Goal: Task Accomplishment & Management: Manage account settings

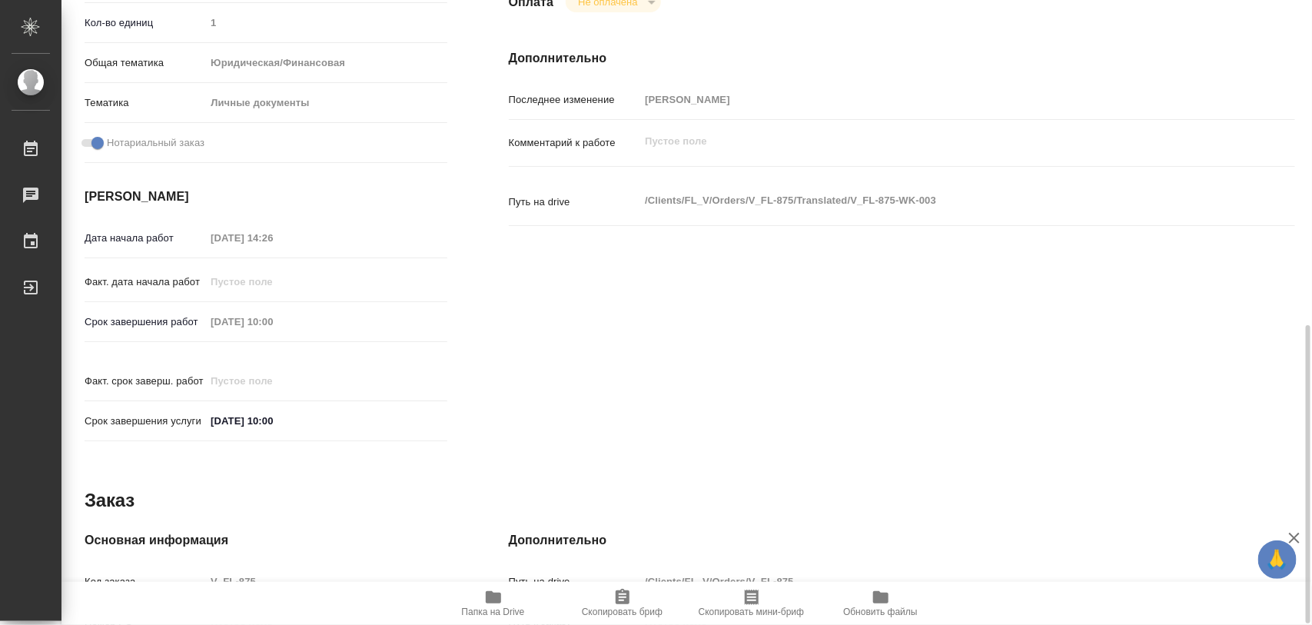
scroll to position [577, 0]
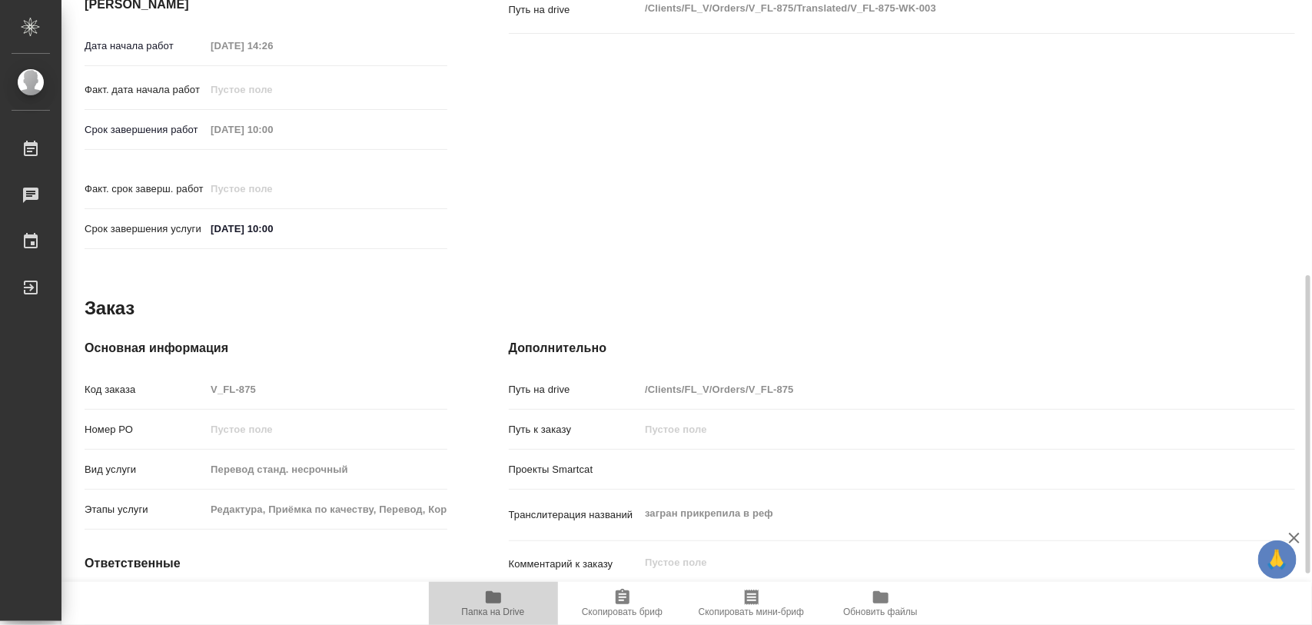
click at [500, 598] on icon "button" at bounding box center [493, 597] width 15 height 12
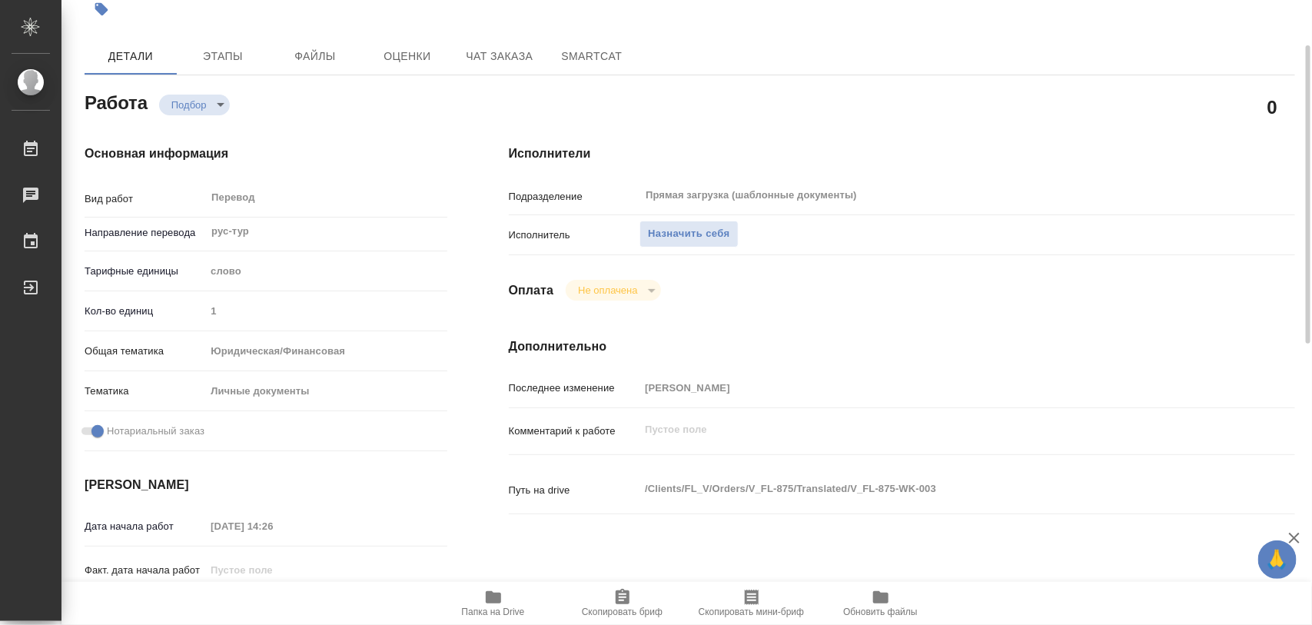
scroll to position [0, 0]
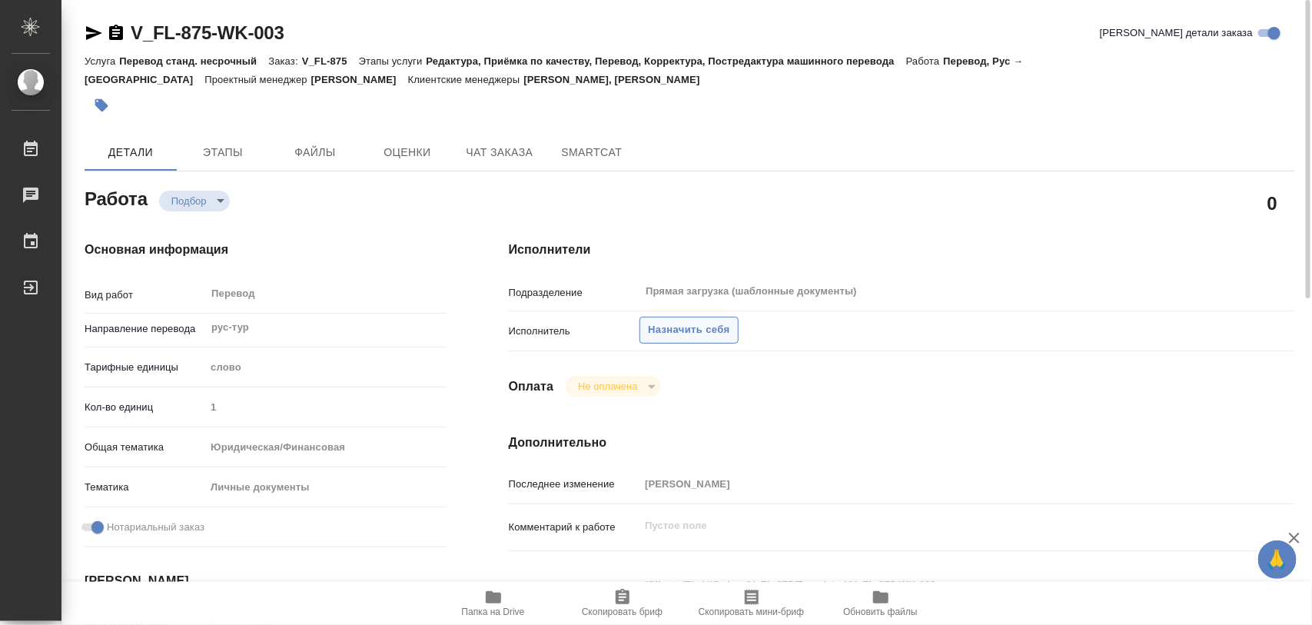
click at [692, 331] on span "Назначить себя" at bounding box center [688, 330] width 81 height 18
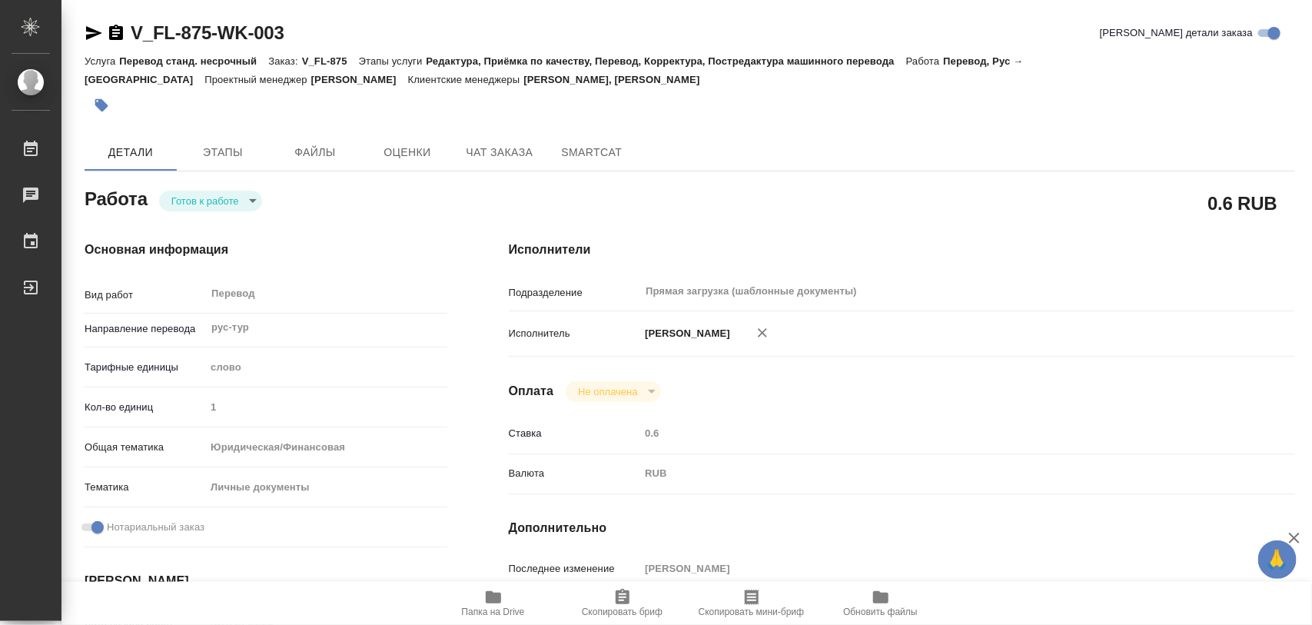
click at [248, 201] on body "🙏 .cls-1 fill:#fff; AWATERA Iglakov Maksim Работы Чаты График Выйти V_FL-875-WK…" at bounding box center [656, 312] width 1312 height 625
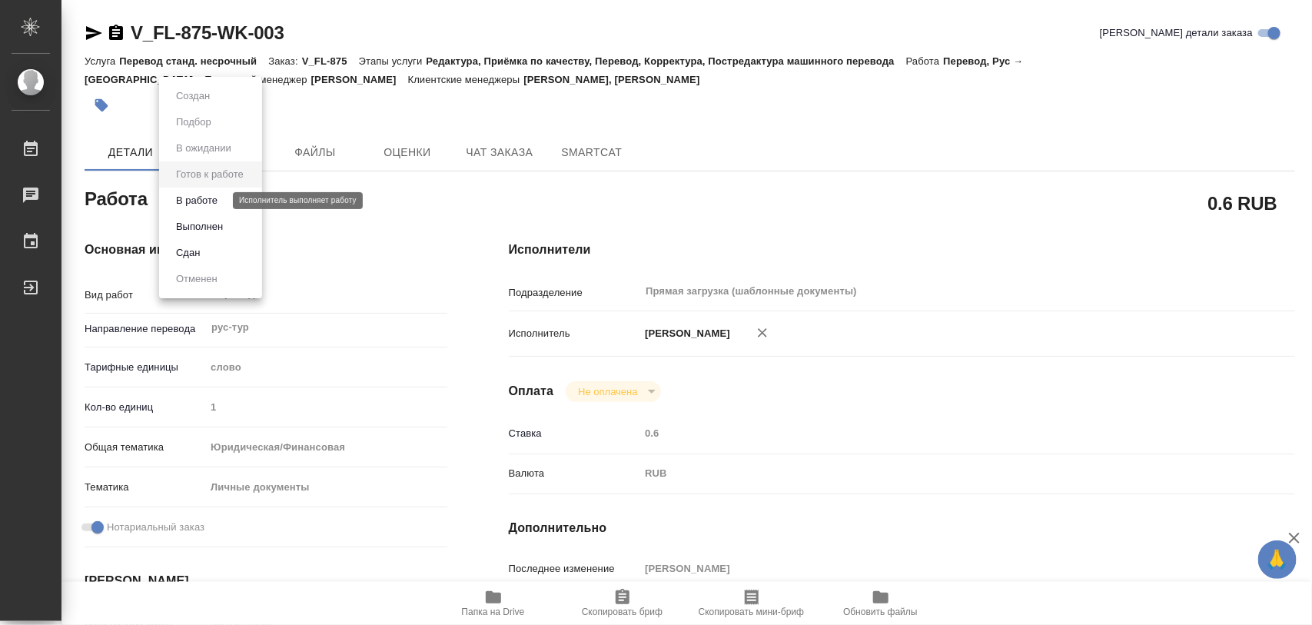
click at [215, 201] on button "В работе" at bounding box center [196, 200] width 51 height 17
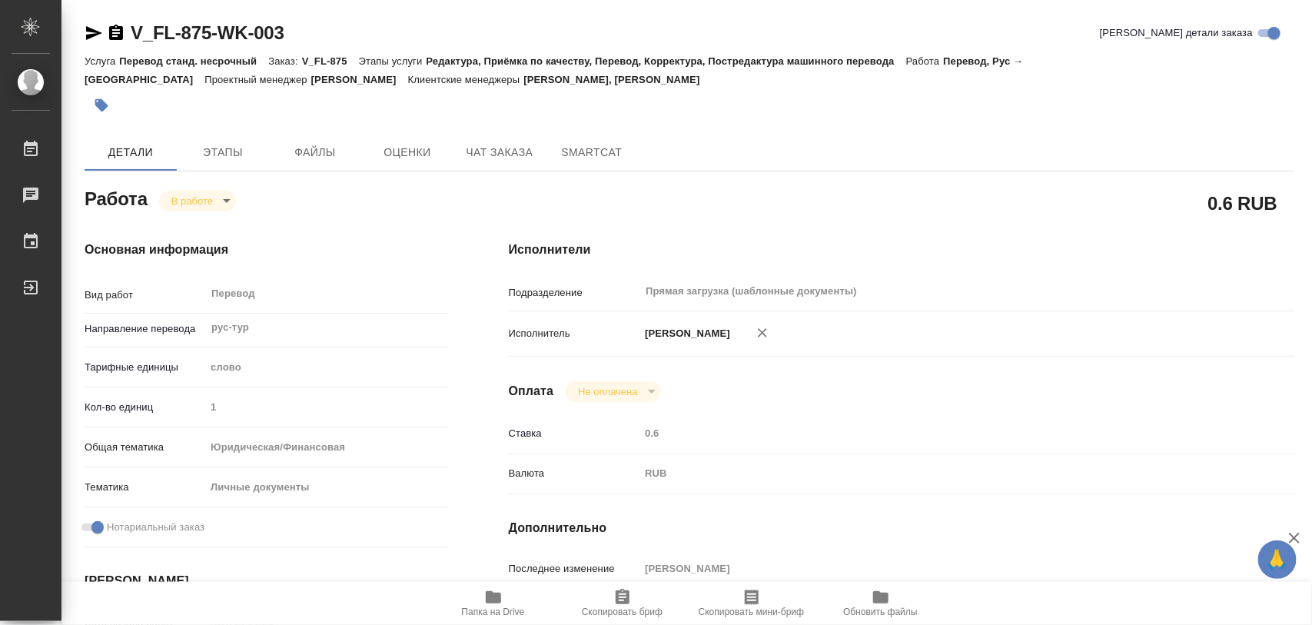
type textarea "x"
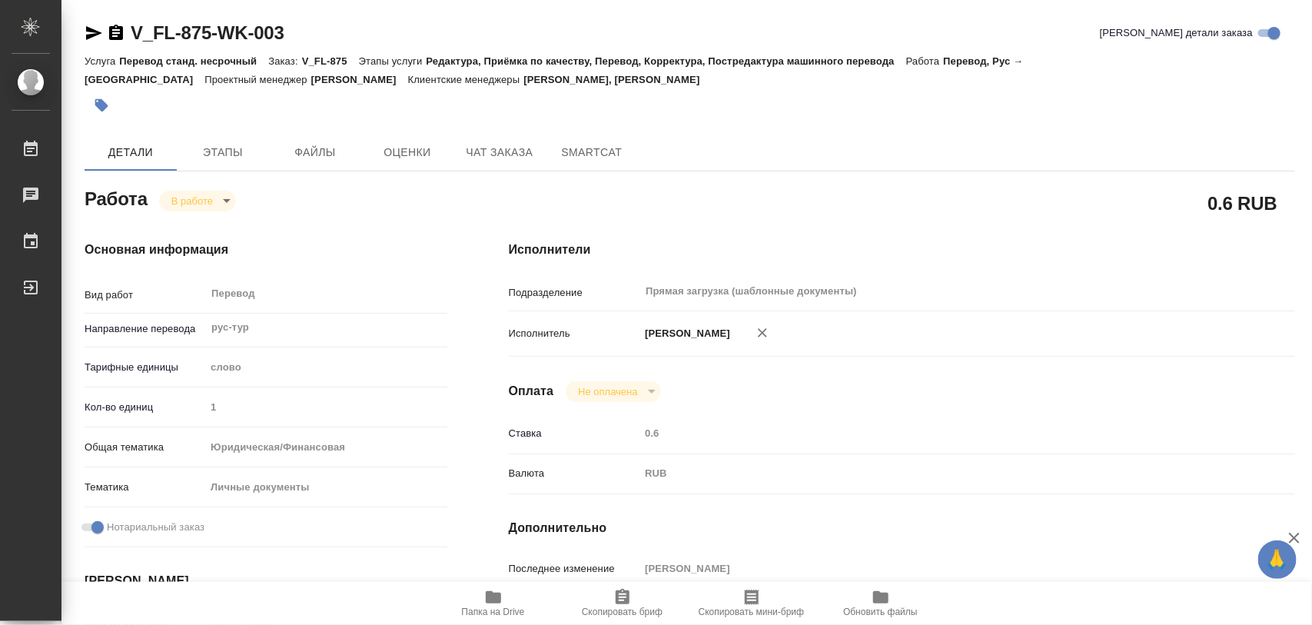
type textarea "x"
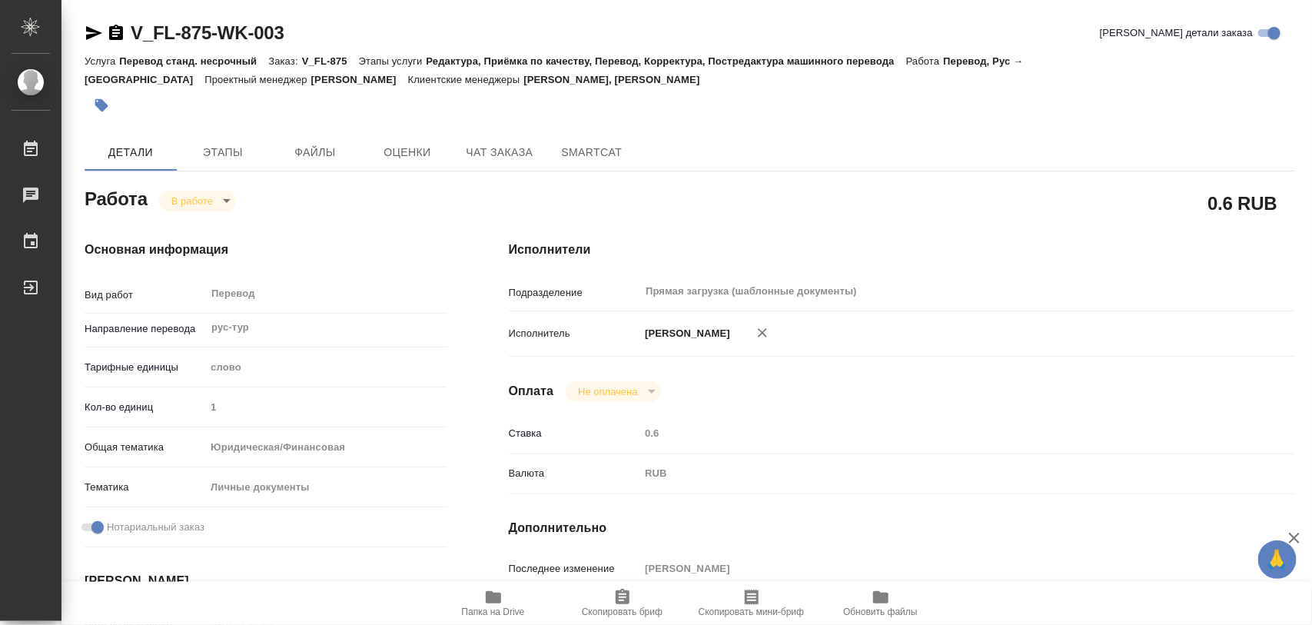
type textarea "x"
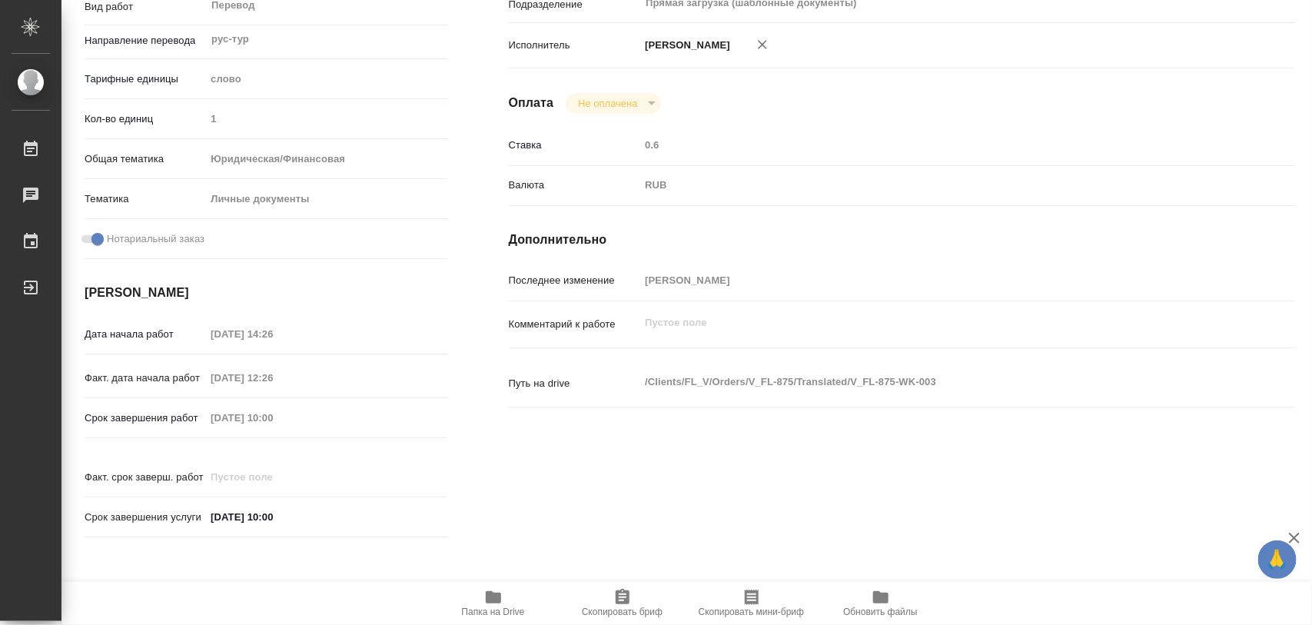
scroll to position [673, 0]
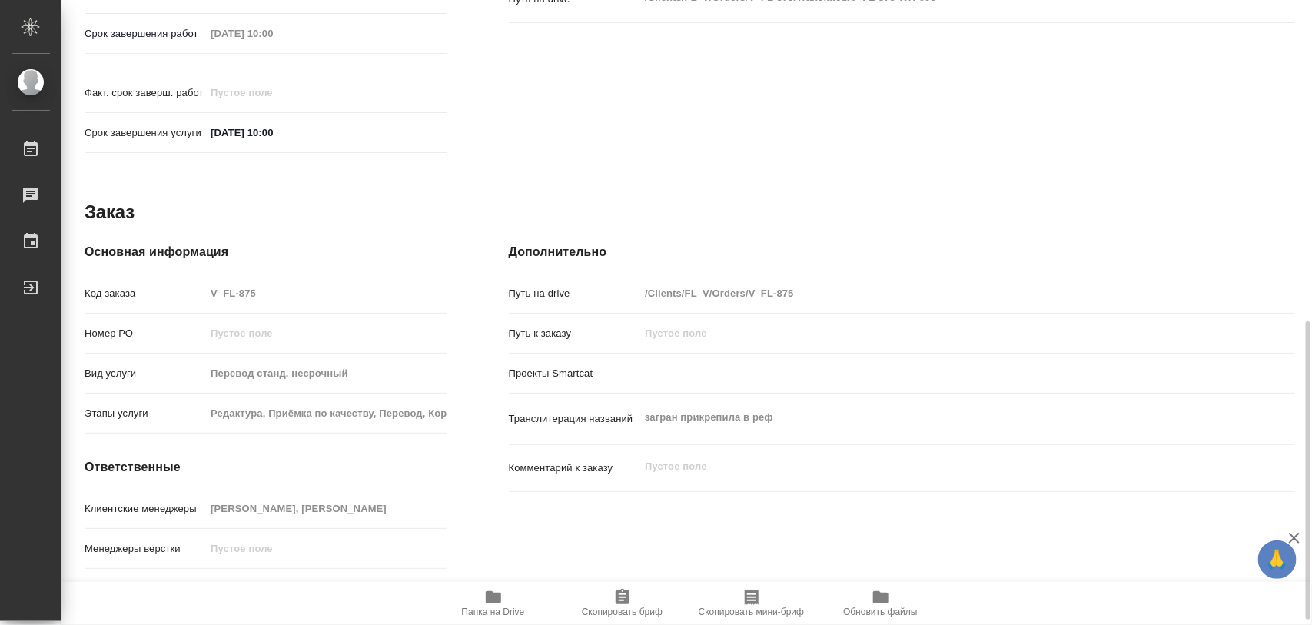
click at [625, 607] on span "Скопировать бриф" at bounding box center [622, 612] width 81 height 11
